Goal: Transaction & Acquisition: Purchase product/service

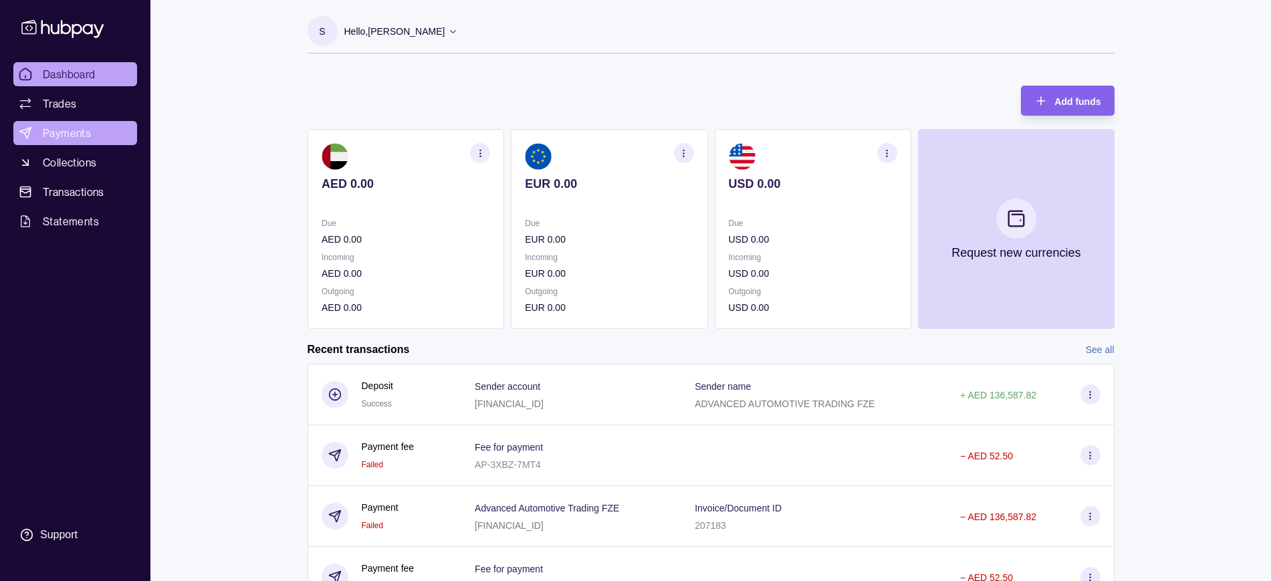
click at [77, 130] on span "Payments" at bounding box center [67, 133] width 48 height 16
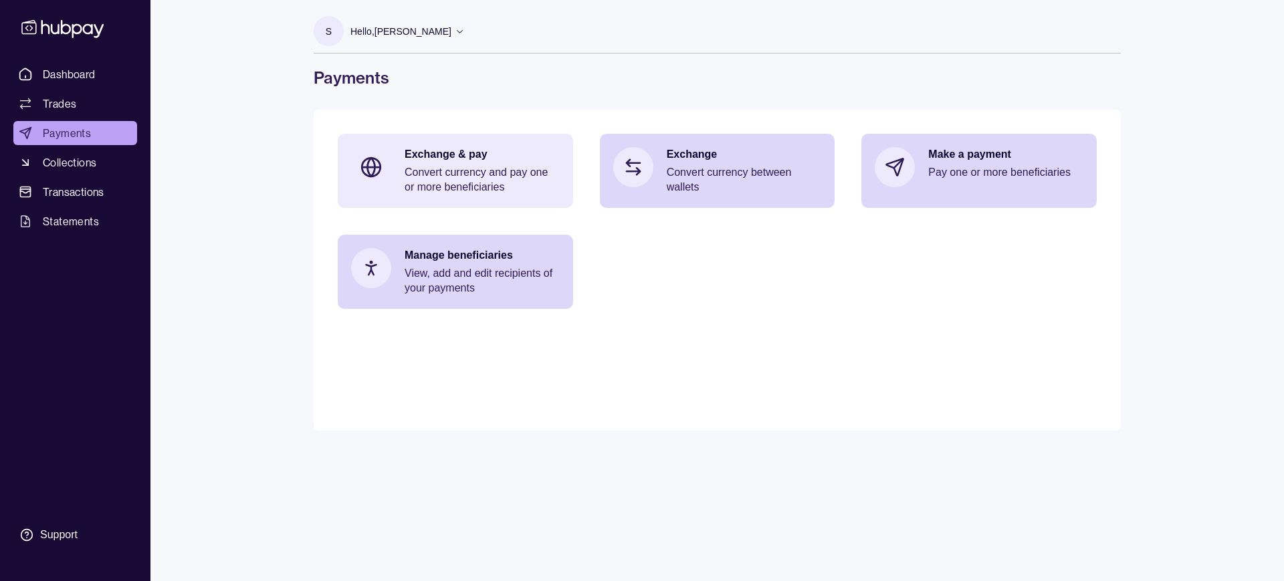
click at [530, 181] on p "Convert currency and pay one or more beneficiaries" at bounding box center [482, 179] width 155 height 29
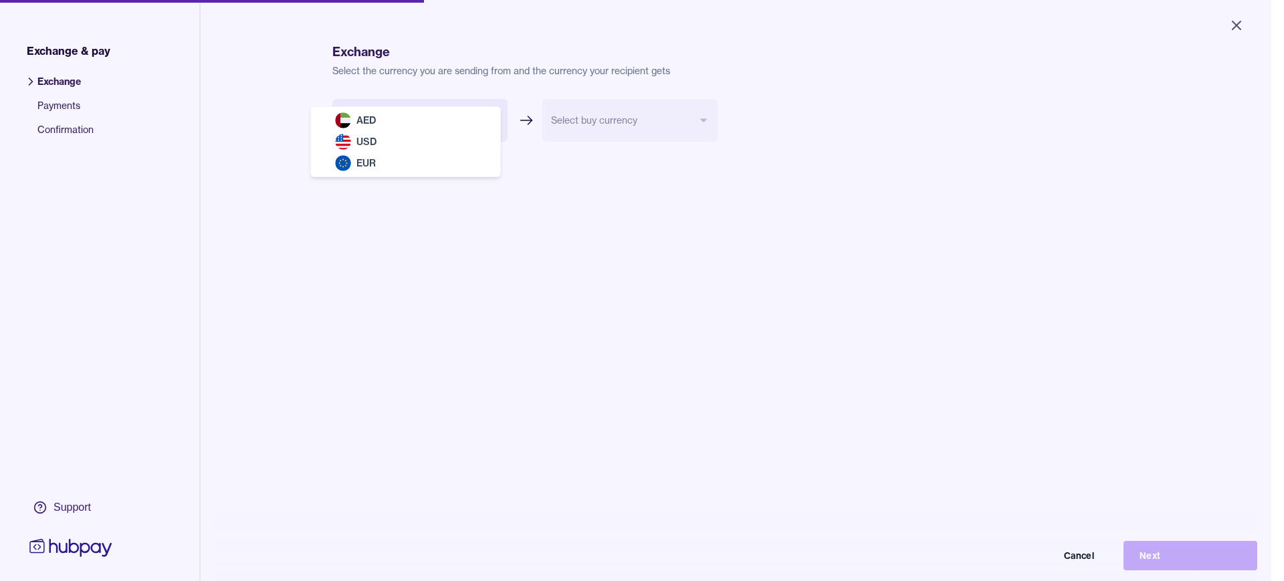
click at [418, 128] on body "Close Exchange & pay Exchange Payments Confirmation Support Exchange Select the…" at bounding box center [635, 290] width 1271 height 581
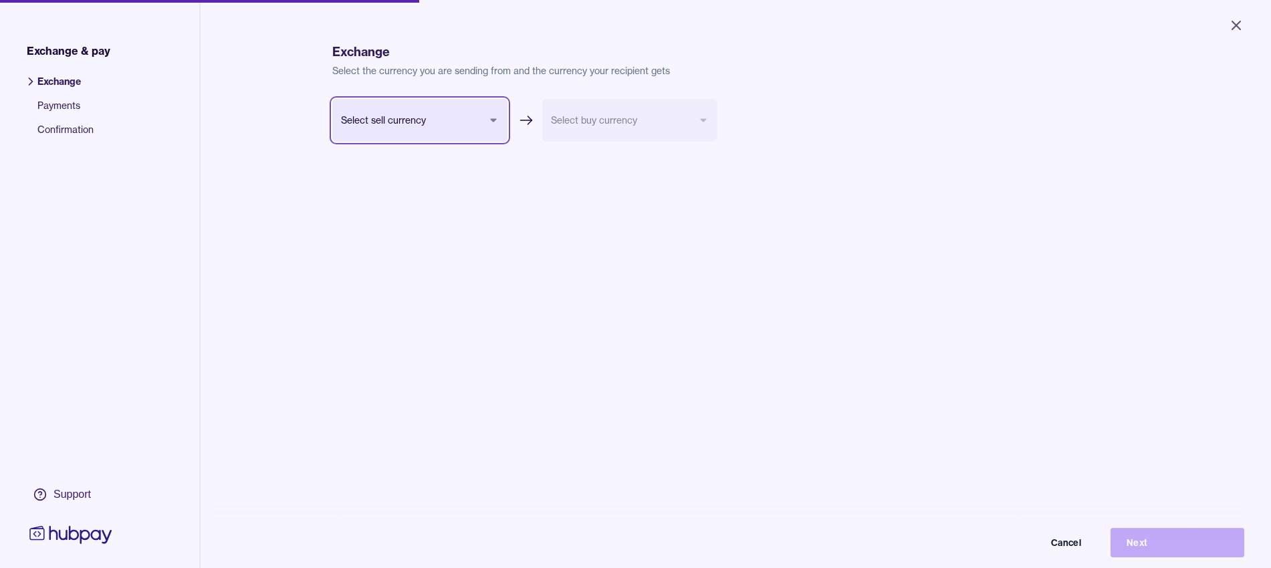
click at [385, 318] on html "Close Exchange & pay Exchange Payments Confirmation Support Exchange Select the…" at bounding box center [635, 284] width 1271 height 568
click at [478, 116] on body "Close Exchange & pay Exchange Payments Confirmation Support Exchange Select the…" at bounding box center [635, 284] width 1271 height 568
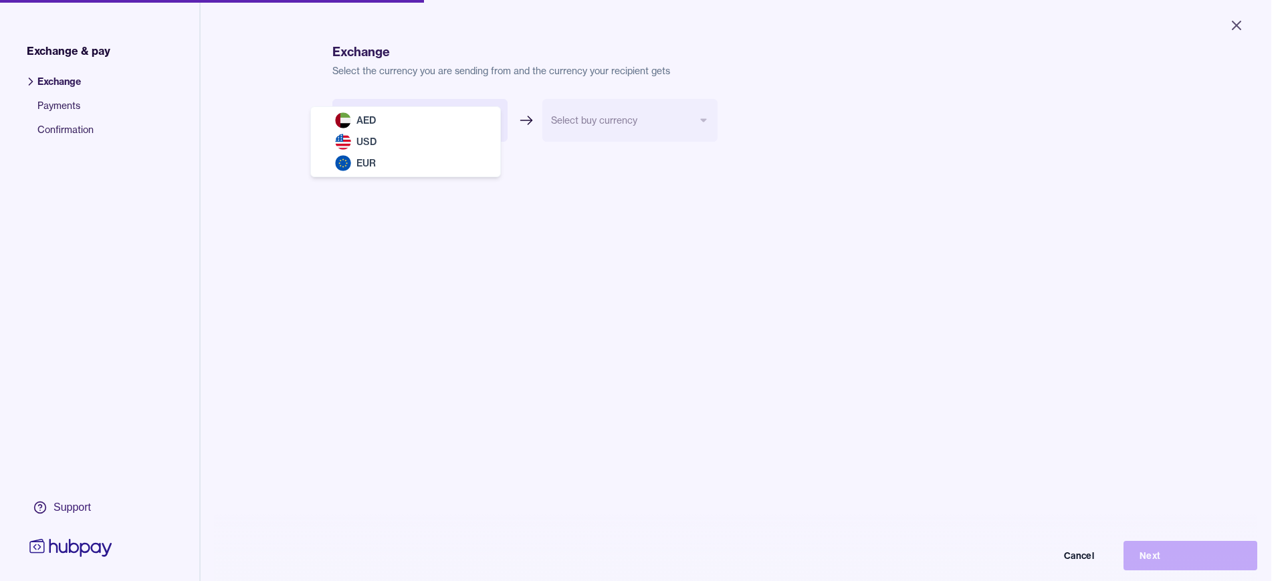
select select "***"
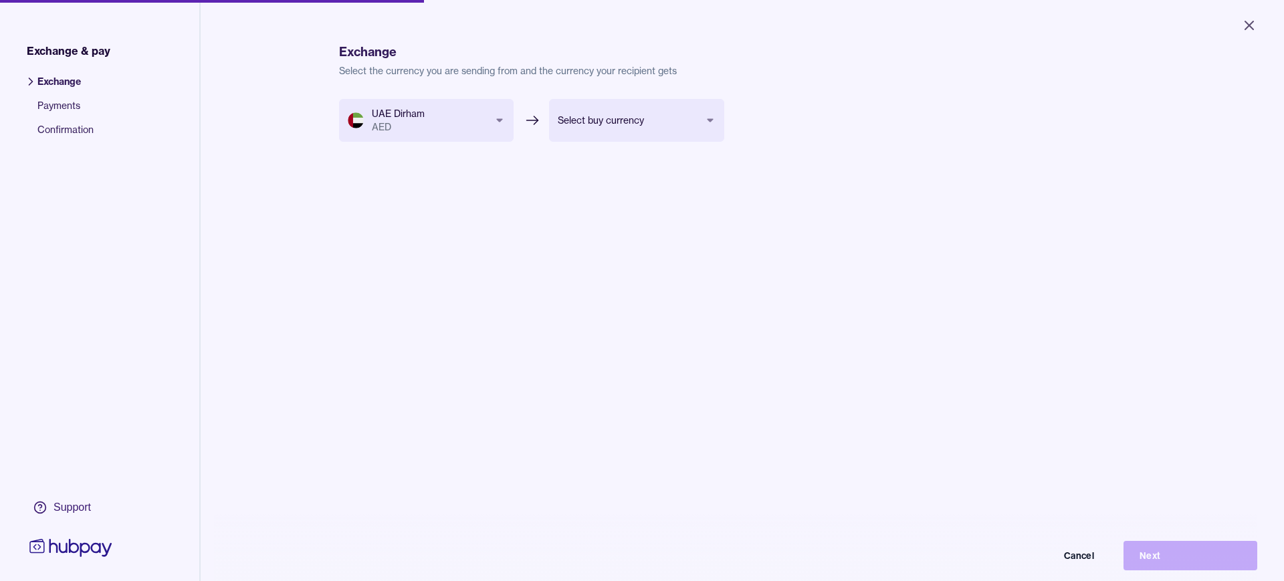
click at [578, 122] on body "Close Exchange & pay Exchange Payments Confirmation Support Exchange Select the…" at bounding box center [642, 290] width 1284 height 581
click at [675, 268] on html "Close Exchange & pay Exchange Payments Confirmation Support Exchange Select the…" at bounding box center [642, 290] width 1284 height 581
click at [625, 120] on body "Close Exchange & pay Exchange Payments Confirmation Support Exchange Select the…" at bounding box center [635, 284] width 1271 height 568
click at [635, 102] on html "Close Exchange & pay Exchange Payments Confirmation Support Exchange Select the…" at bounding box center [635, 284] width 1271 height 568
click at [463, 138] on body "Close Exchange & pay Exchange Payments Confirmation Support Exchange Select the…" at bounding box center [642, 290] width 1284 height 581
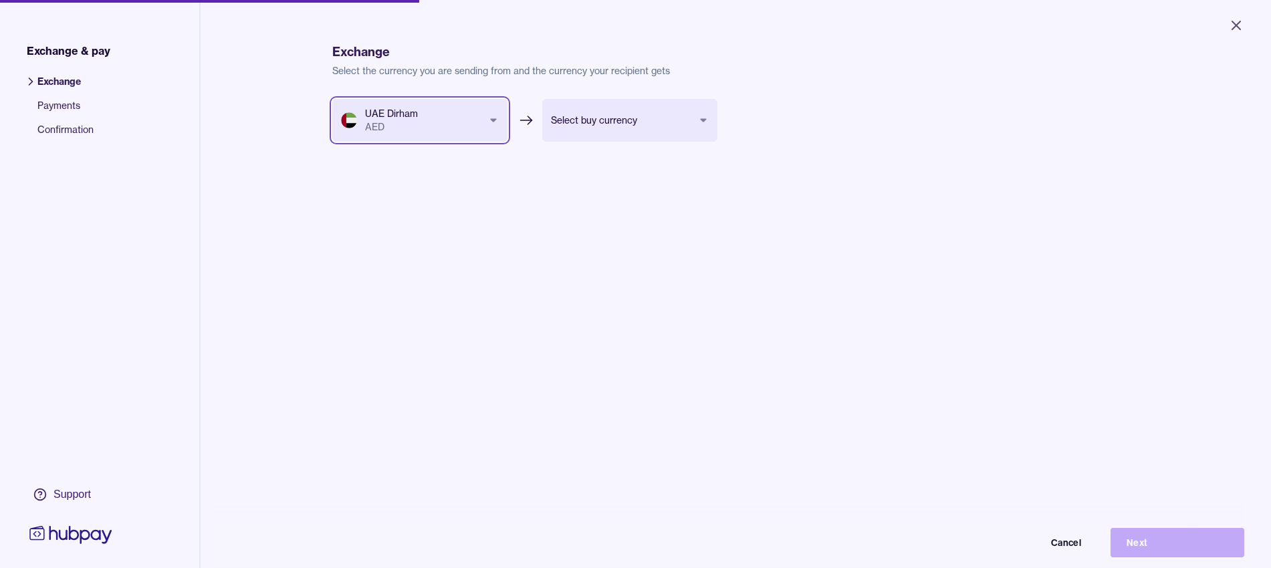
click at [482, 291] on html "Close Exchange & pay Exchange Payments Confirmation Support Exchange Select the…" at bounding box center [635, 284] width 1271 height 568
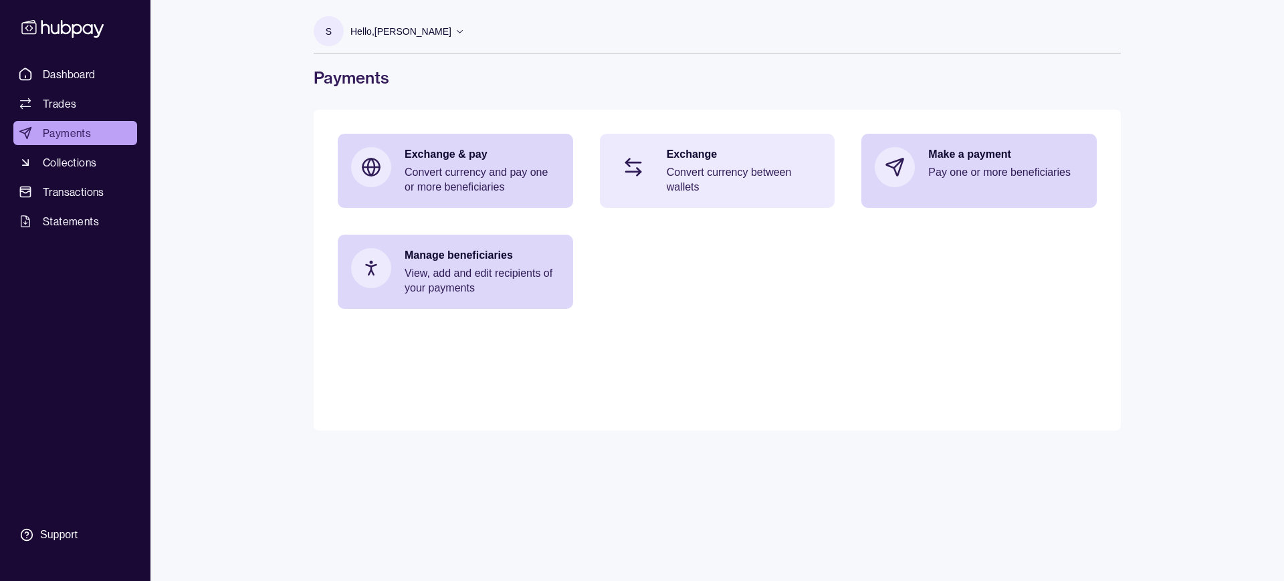
click at [740, 189] on p "Convert currency between wallets" at bounding box center [744, 179] width 155 height 29
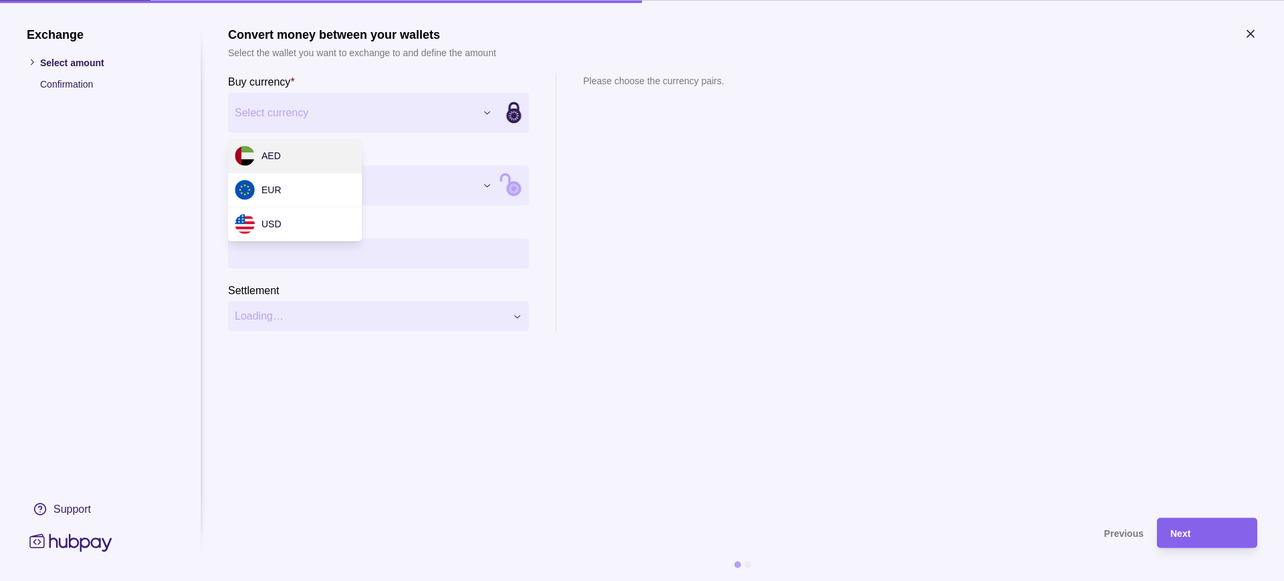
click at [480, 581] on div "Exchange Select amount Confirmation Support Convert money between your wallets …" at bounding box center [642, 581] width 1284 height 0
click at [625, 581] on div "Exchange Select amount Confirmation Support Convert money between your wallets …" at bounding box center [642, 581] width 1284 height 0
